Goal: Transaction & Acquisition: Download file/media

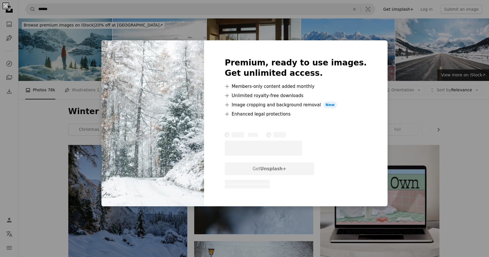
scroll to position [415, 0]
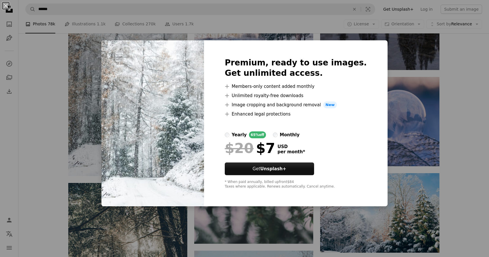
click at [408, 67] on div "An X shape Premium, ready to use images. Get unlimited access. A plus sign Memb…" at bounding box center [244, 128] width 489 height 257
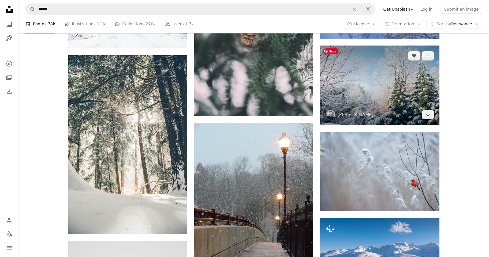
scroll to position [546, 0]
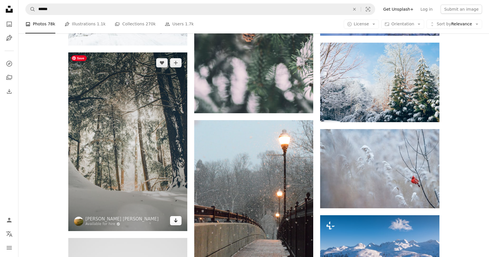
click at [174, 222] on icon "Arrow pointing down" at bounding box center [175, 220] width 5 height 7
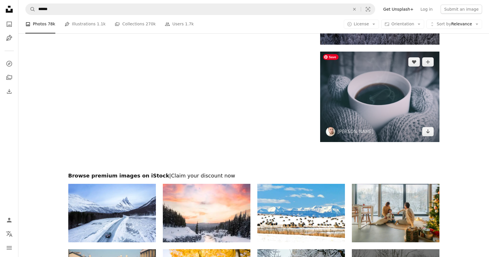
scroll to position [971, 0]
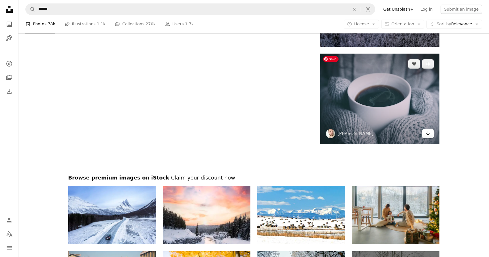
click at [430, 132] on link "Arrow pointing down" at bounding box center [428, 133] width 12 height 9
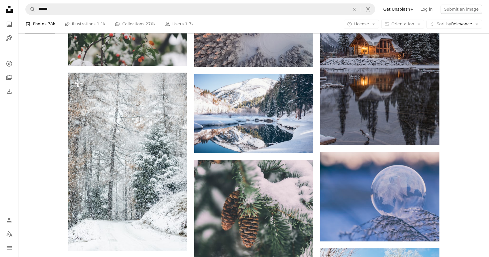
scroll to position [353, 0]
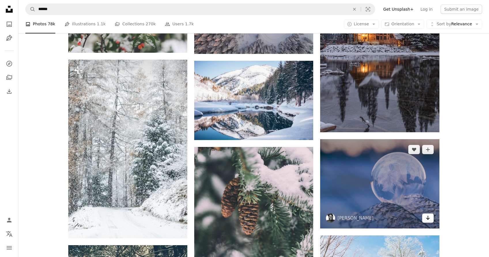
click at [429, 220] on icon "Arrow pointing down" at bounding box center [428, 217] width 5 height 7
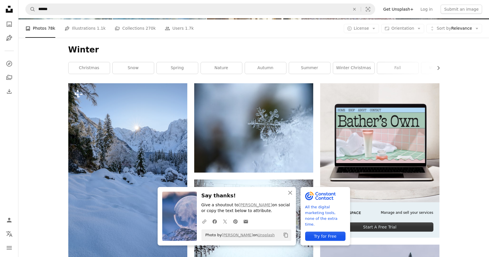
scroll to position [0, 0]
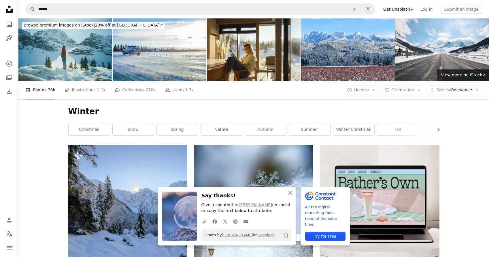
click at [77, 16] on nav "A magnifying glass ****** An X shape Visual search Filters Get Unsplash+ Log in…" at bounding box center [253, 9] width 471 height 18
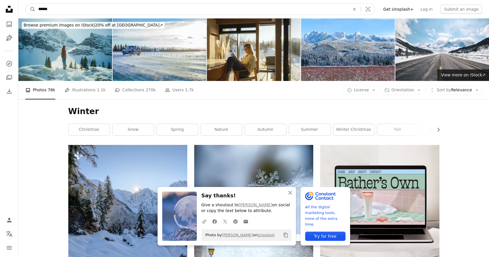
drag, startPoint x: 71, startPoint y: 10, endPoint x: 25, endPoint y: 8, distance: 46.4
click at [25, 8] on form "A magnifying glass ****** An X shape Visual search" at bounding box center [200, 9] width 350 height 12
type input "******"
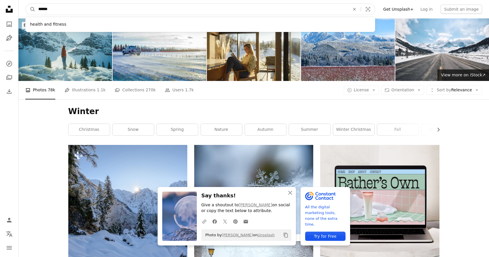
click button "A magnifying glass" at bounding box center [31, 9] width 10 height 11
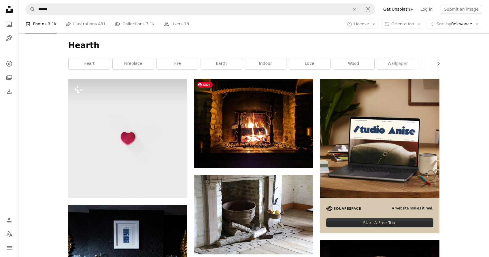
scroll to position [61, 0]
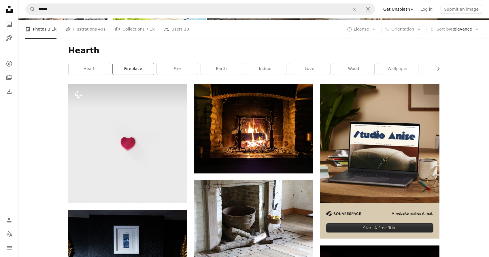
click at [130, 64] on link "fireplace" at bounding box center [133, 69] width 41 height 12
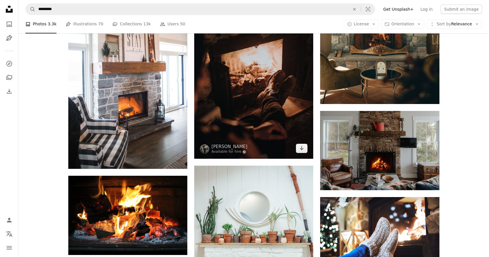
scroll to position [520, 0]
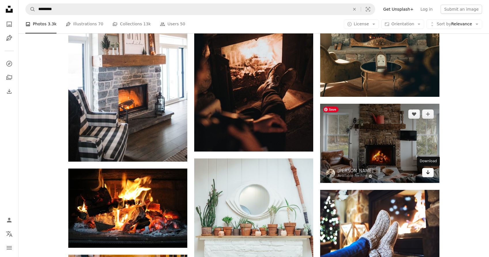
click at [430, 175] on link "Arrow pointing down" at bounding box center [428, 172] width 12 height 9
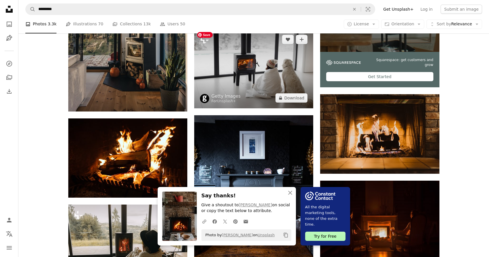
scroll to position [193, 0]
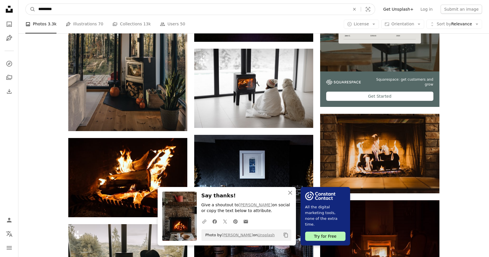
drag, startPoint x: 78, startPoint y: 3, endPoint x: 70, endPoint y: 12, distance: 12.0
click at [70, 12] on nav "A magnifying glass ********* An X shape Visual search Filters Get Unsplash+ Log…" at bounding box center [253, 9] width 471 height 18
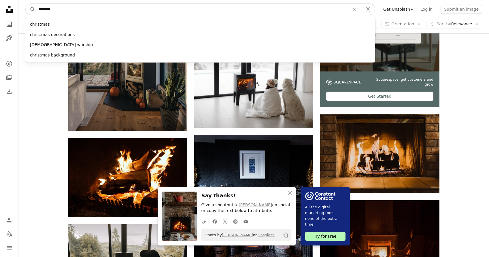
type input "*********"
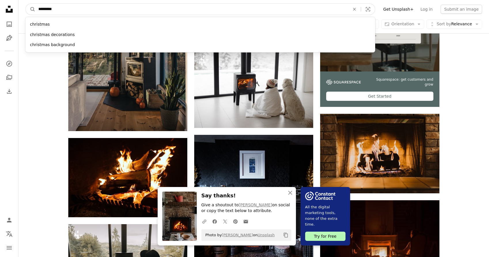
click button "A magnifying glass" at bounding box center [31, 9] width 10 height 11
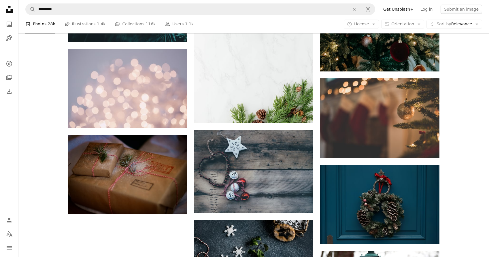
scroll to position [663, 0]
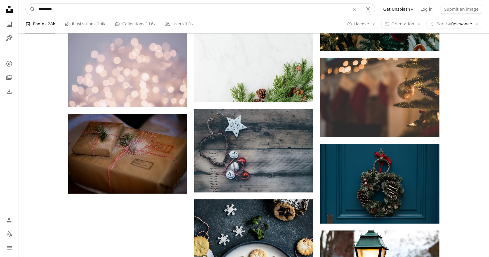
drag, startPoint x: 66, startPoint y: 10, endPoint x: 16, endPoint y: 9, distance: 49.3
click at [16, 9] on div "Unsplash logo Unsplash Home A photo Pen Tool A compass A stack of folders Downl…" at bounding box center [244, 92] width 489 height 1511
type input "**********"
click at [26, 4] on button "A magnifying glass" at bounding box center [31, 9] width 10 height 11
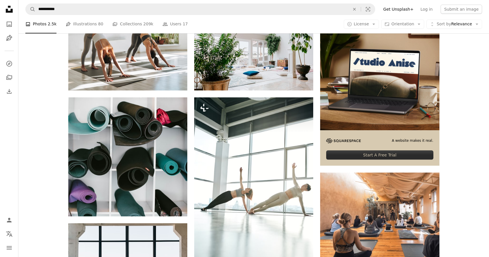
scroll to position [189, 0]
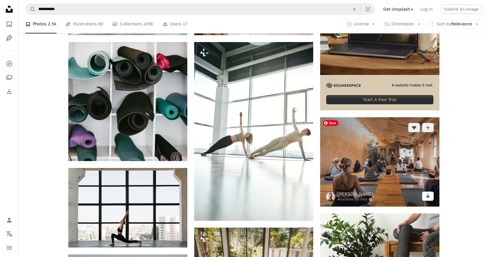
click at [427, 198] on icon "Arrow pointing down" at bounding box center [428, 196] width 5 height 7
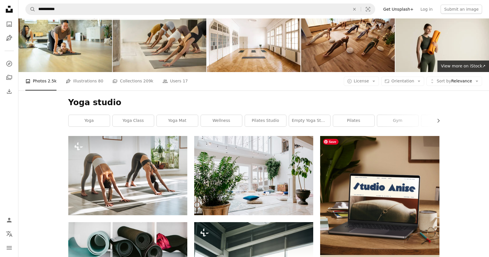
scroll to position [2, 0]
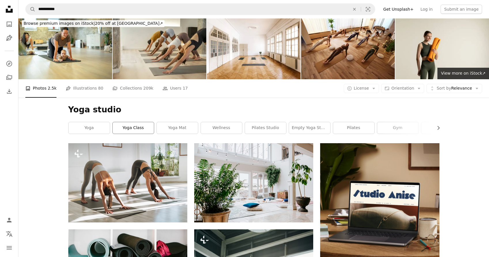
click at [139, 130] on link "yoga class" at bounding box center [133, 128] width 41 height 12
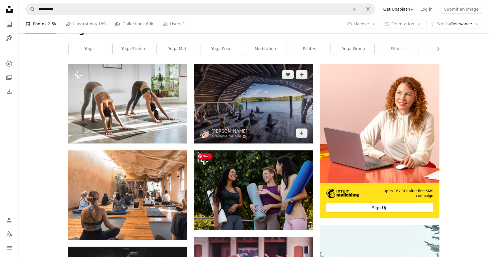
scroll to position [93, 0]
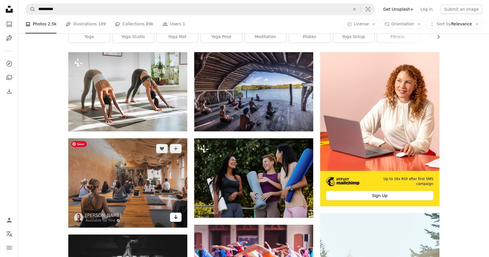
click at [176, 219] on icon "Arrow pointing down" at bounding box center [175, 217] width 5 height 7
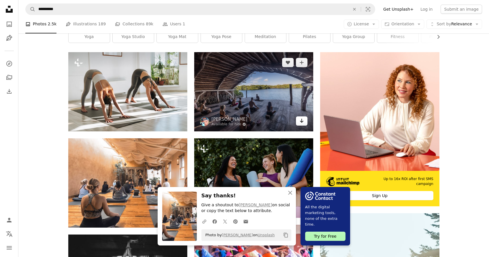
click at [304, 122] on link "Arrow pointing down" at bounding box center [302, 120] width 12 height 9
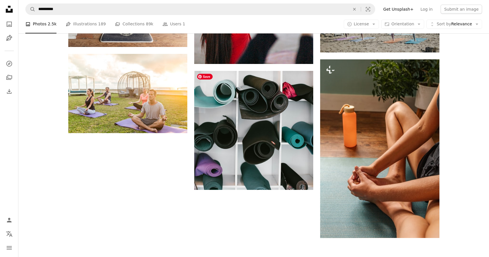
scroll to position [791, 0]
